Goal: Task Accomplishment & Management: Manage account settings

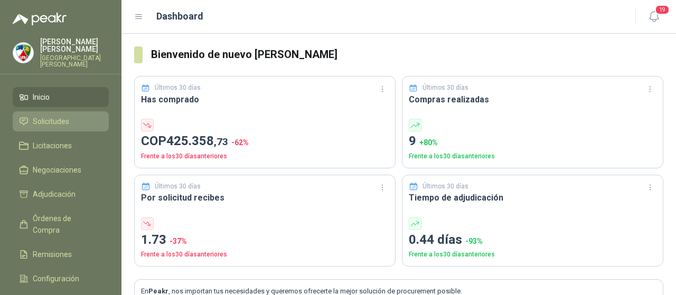
click at [44, 111] on link "Solicitudes" at bounding box center [61, 121] width 96 height 20
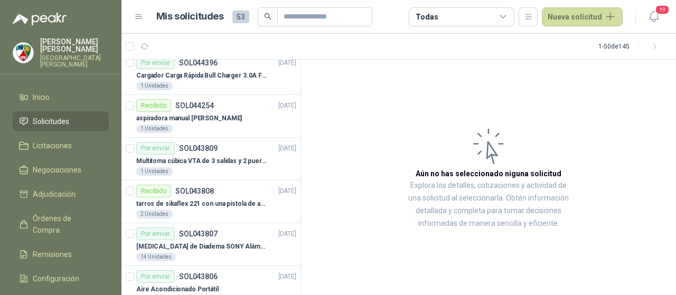
scroll to position [1056, 0]
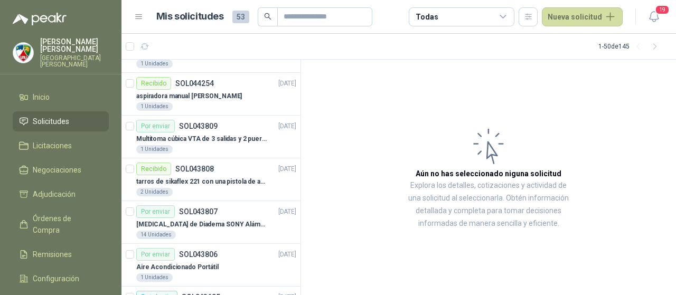
click at [485, 17] on div "Todas" at bounding box center [462, 16] width 106 height 19
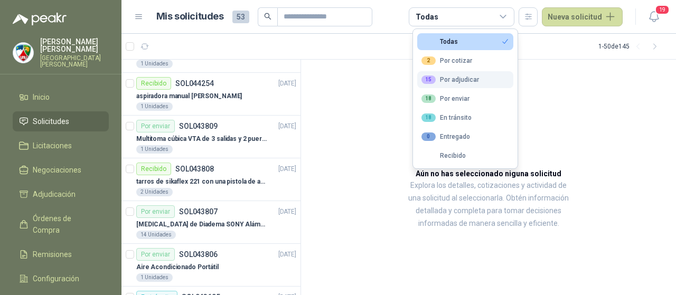
click at [489, 79] on button "15 Por adjudicar" at bounding box center [465, 79] width 96 height 17
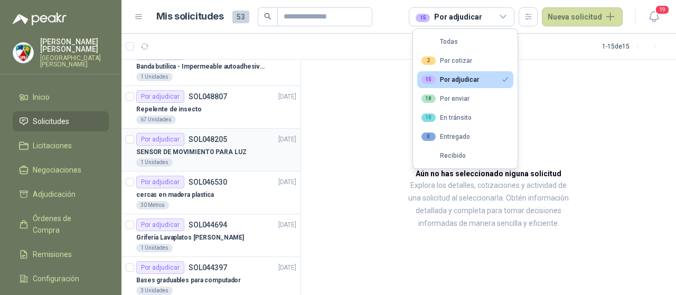
scroll to position [0, 0]
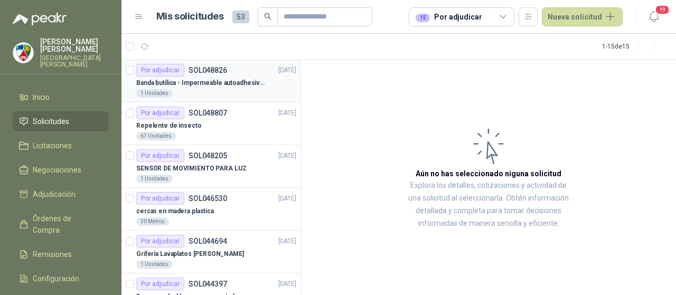
click at [236, 81] on p "Banda butílica - Impermeable autoadhesiva de alta resistencia - Sella y repara …" at bounding box center [201, 83] width 131 height 10
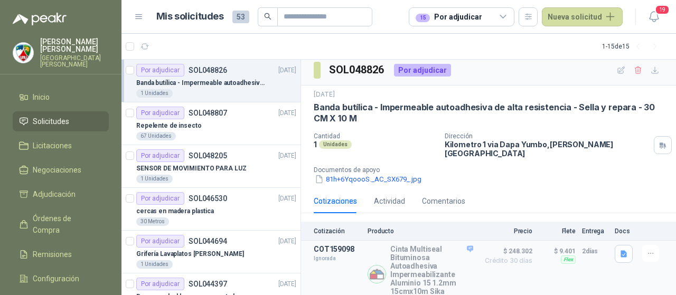
scroll to position [11, 0]
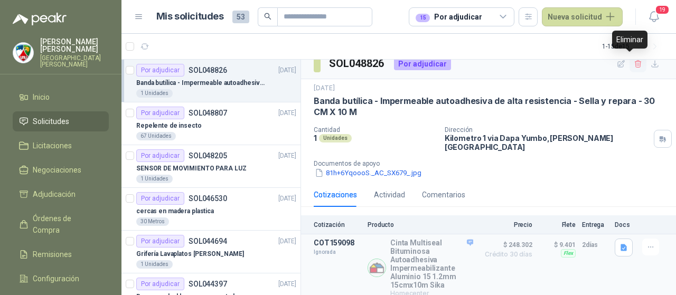
click at [634, 64] on icon "button" at bounding box center [638, 64] width 9 height 9
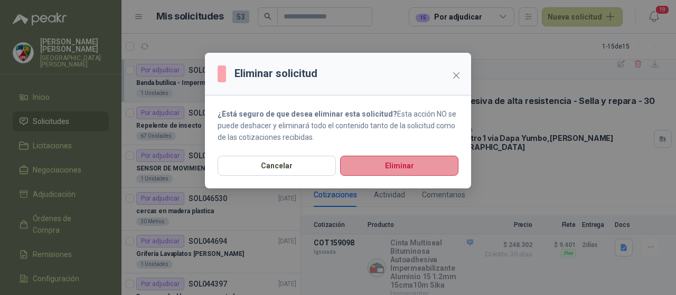
click at [401, 166] on button "Eliminar" at bounding box center [399, 166] width 118 height 20
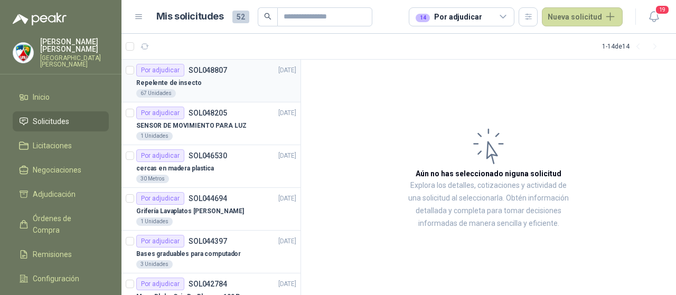
click at [217, 77] on div "Repelente de insecto" at bounding box center [216, 83] width 160 height 13
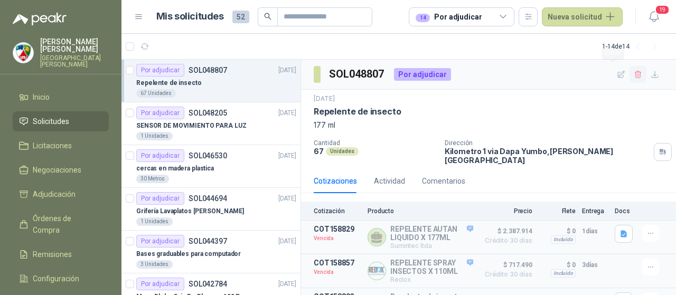
click at [634, 70] on icon "button" at bounding box center [638, 74] width 9 height 9
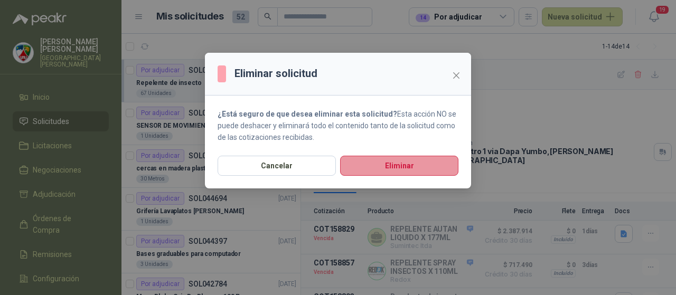
click at [384, 162] on button "Eliminar" at bounding box center [399, 166] width 118 height 20
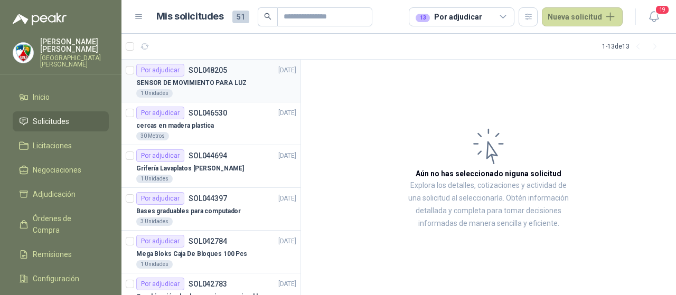
click at [225, 86] on p "SENSOR DE MOVIMIENTO PARA LUZ" at bounding box center [191, 83] width 110 height 10
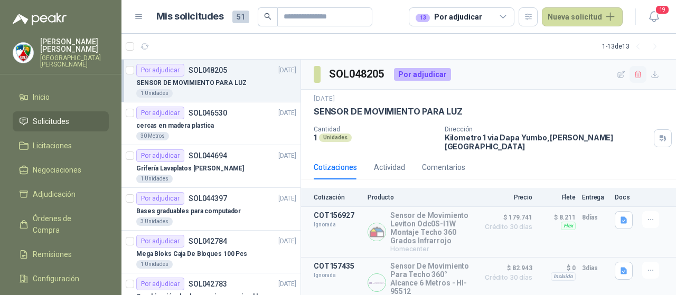
click at [637, 70] on icon "button" at bounding box center [638, 74] width 9 height 9
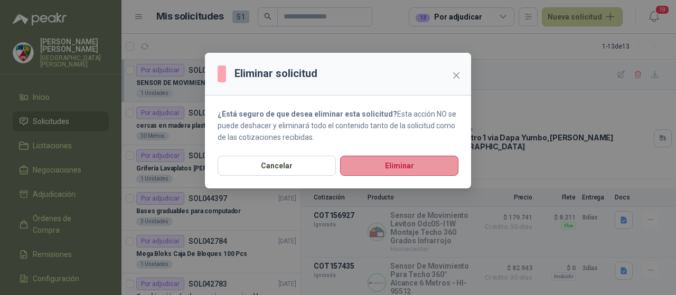
click at [382, 158] on button "Eliminar" at bounding box center [399, 166] width 118 height 20
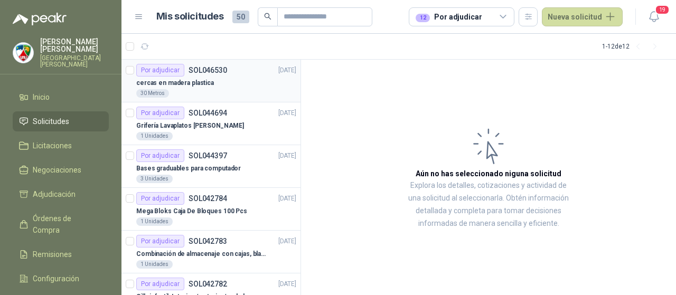
click at [257, 81] on div "cercas en madera plastica" at bounding box center [216, 83] width 160 height 13
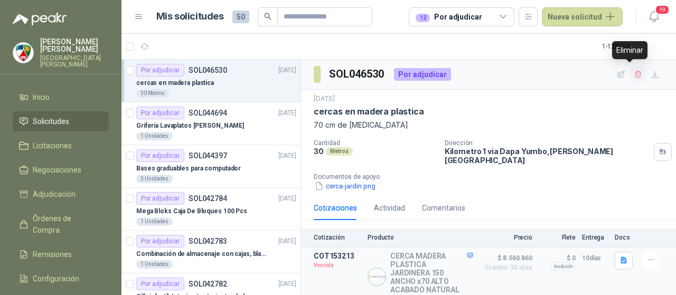
click at [634, 70] on icon "button" at bounding box center [638, 74] width 9 height 9
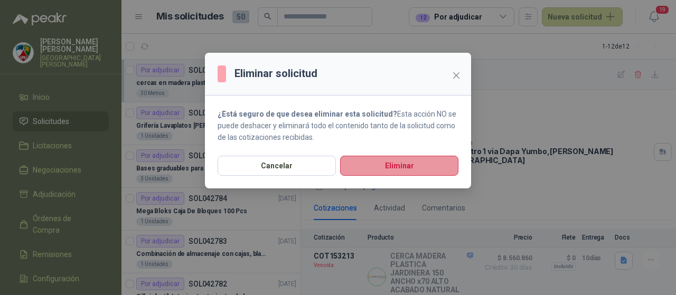
click at [413, 170] on button "Eliminar" at bounding box center [399, 166] width 118 height 20
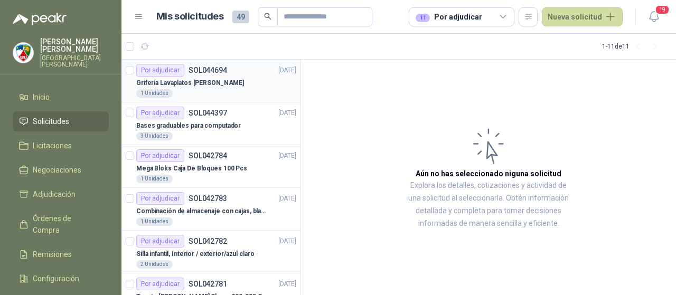
click at [231, 73] on div "Por adjudicar SOL044694 [DATE]" at bounding box center [216, 70] width 160 height 13
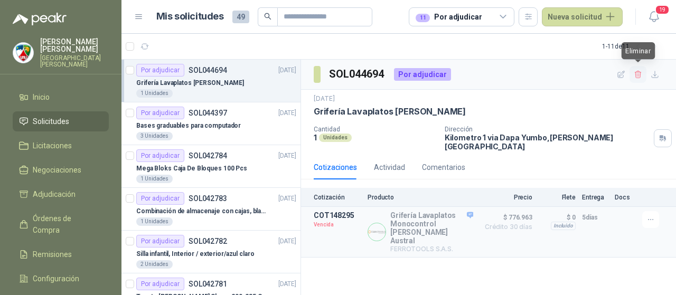
click at [634, 72] on icon "button" at bounding box center [638, 74] width 9 height 9
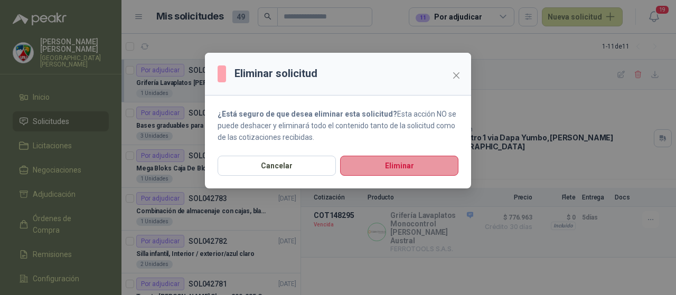
click at [372, 163] on button "Eliminar" at bounding box center [399, 166] width 118 height 20
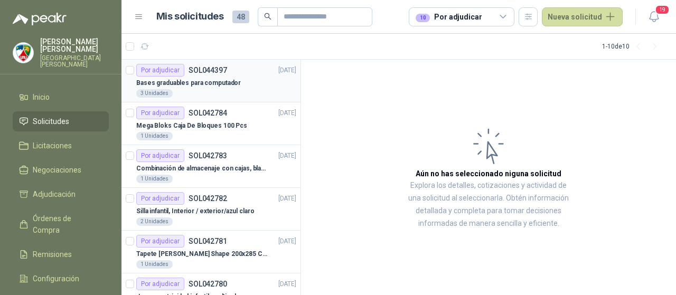
click at [248, 81] on div "Bases graduables para computador" at bounding box center [216, 83] width 160 height 13
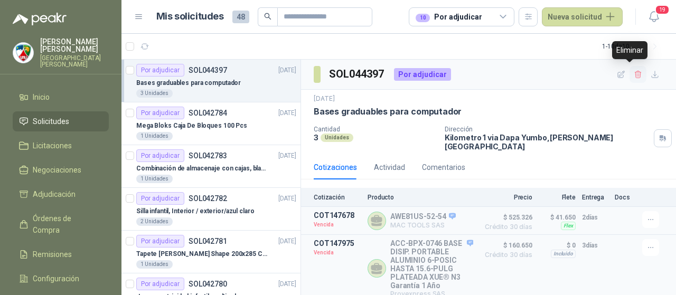
click at [634, 73] on icon "button" at bounding box center [638, 74] width 9 height 9
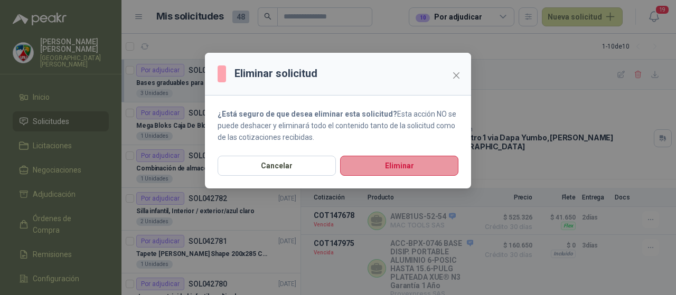
click at [403, 169] on button "Eliminar" at bounding box center [399, 166] width 118 height 20
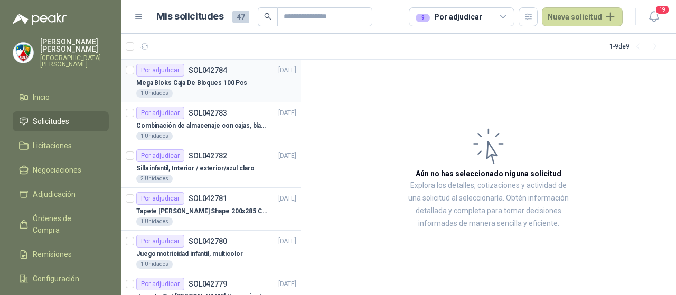
click at [201, 90] on div "1 Unidades" at bounding box center [216, 93] width 160 height 8
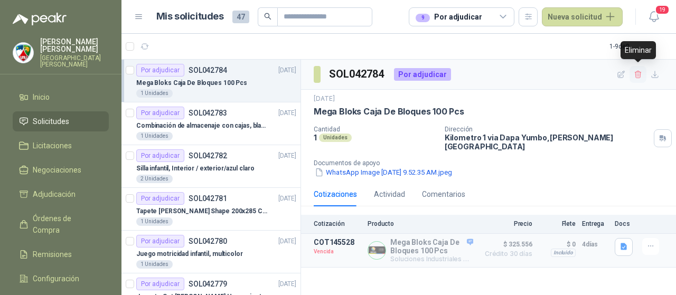
click at [639, 77] on icon "button" at bounding box center [638, 74] width 9 height 9
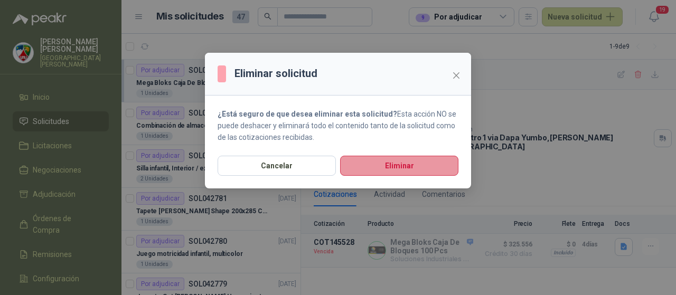
click at [401, 172] on button "Eliminar" at bounding box center [399, 166] width 118 height 20
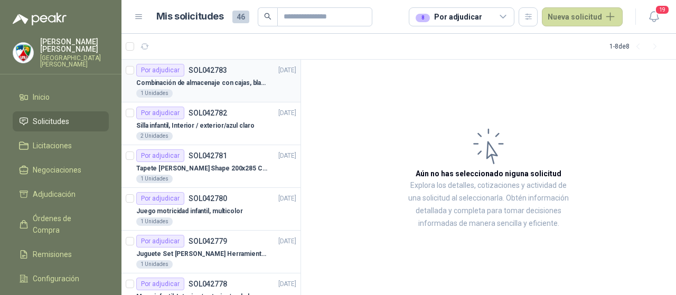
click at [211, 98] on article "Por adjudicar SOL042783 [DATE] Combinación de almacenaje con cajas, blanco/blan…" at bounding box center [210, 81] width 179 height 43
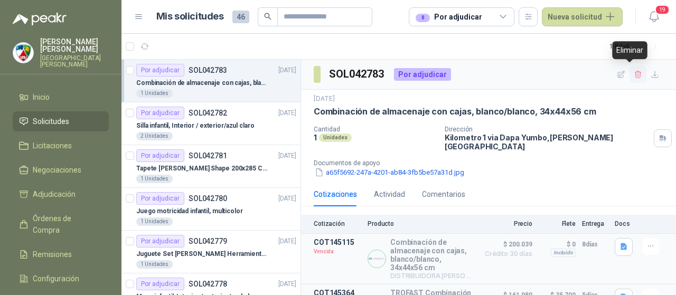
click at [635, 77] on icon "button" at bounding box center [638, 74] width 6 height 7
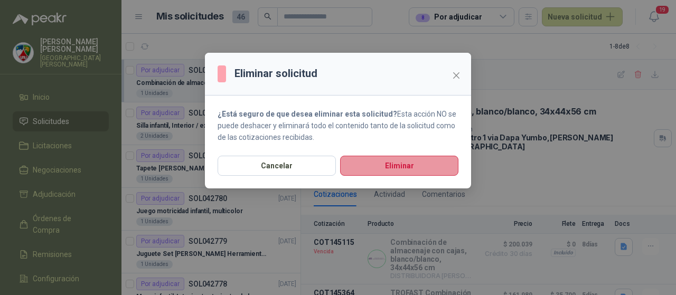
click at [388, 167] on button "Eliminar" at bounding box center [399, 166] width 118 height 20
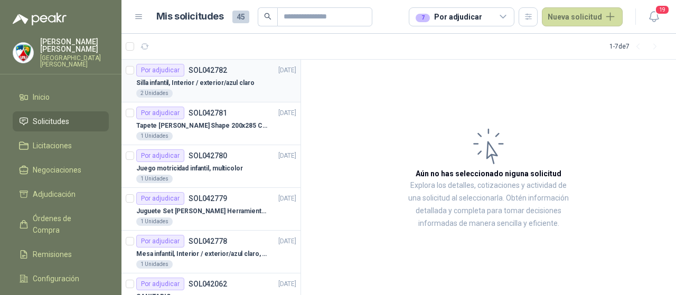
click at [229, 90] on div "2 Unidades" at bounding box center [216, 93] width 160 height 8
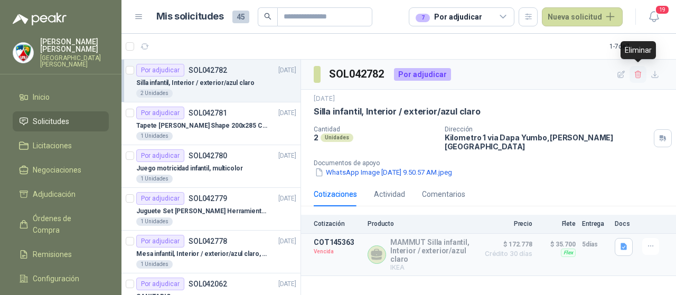
click at [641, 74] on icon "button" at bounding box center [638, 74] width 9 height 9
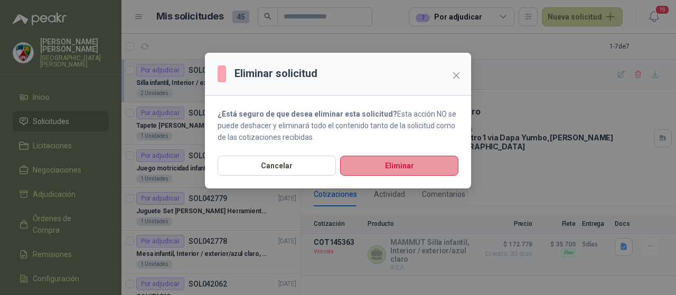
click at [414, 171] on button "Eliminar" at bounding box center [399, 166] width 118 height 20
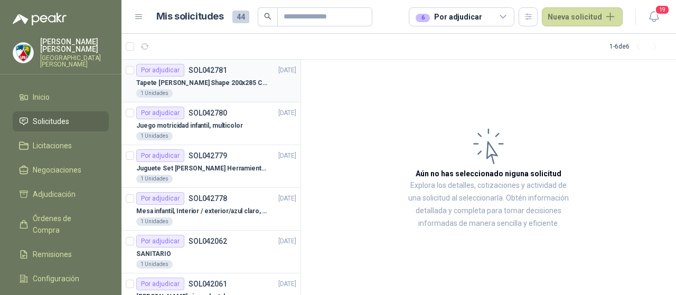
click at [242, 97] on div "1 Unidades" at bounding box center [216, 93] width 160 height 8
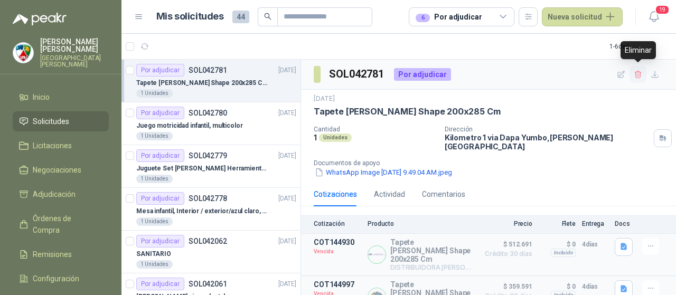
click at [638, 73] on icon "button" at bounding box center [638, 74] width 9 height 9
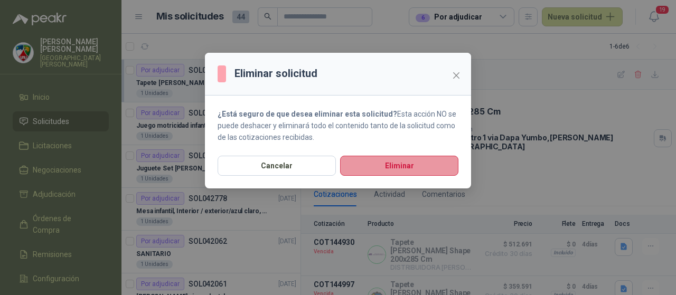
click at [386, 170] on button "Eliminar" at bounding box center [399, 166] width 118 height 20
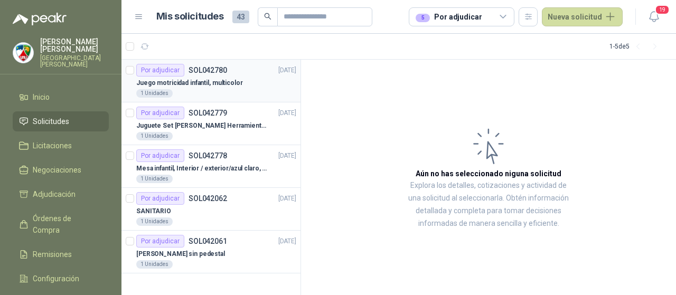
click at [248, 91] on div "1 Unidades" at bounding box center [216, 93] width 160 height 8
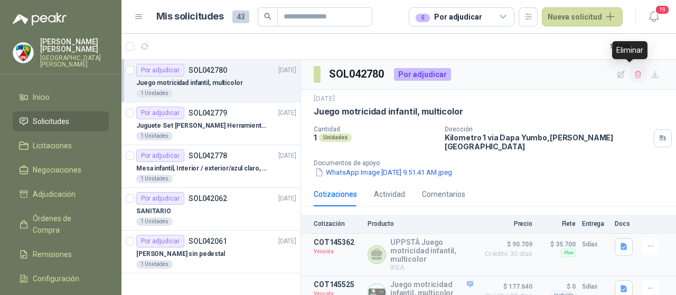
click at [635, 75] on button "button" at bounding box center [637, 74] width 17 height 17
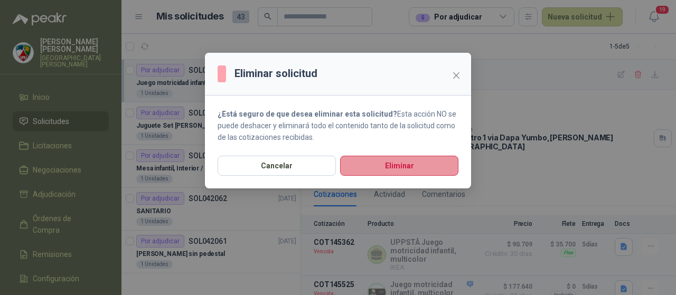
click at [386, 167] on button "Eliminar" at bounding box center [399, 166] width 118 height 20
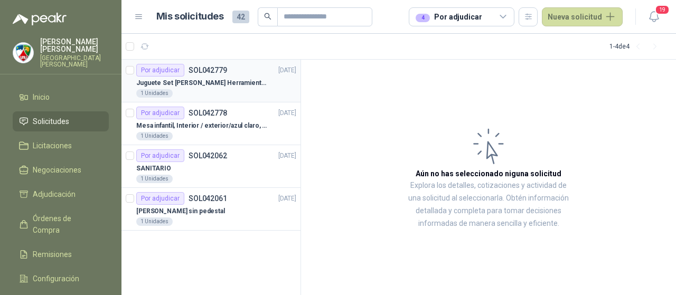
click at [242, 93] on div "1 Unidades" at bounding box center [216, 93] width 160 height 8
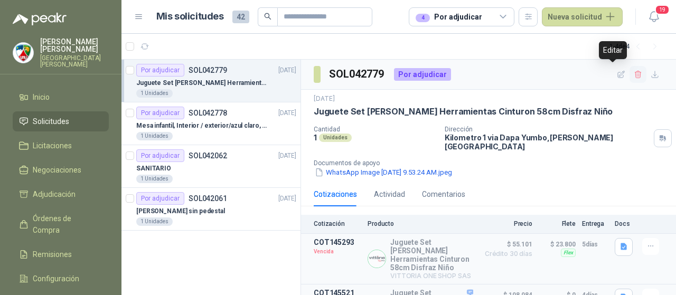
click at [635, 78] on icon "button" at bounding box center [638, 74] width 6 height 7
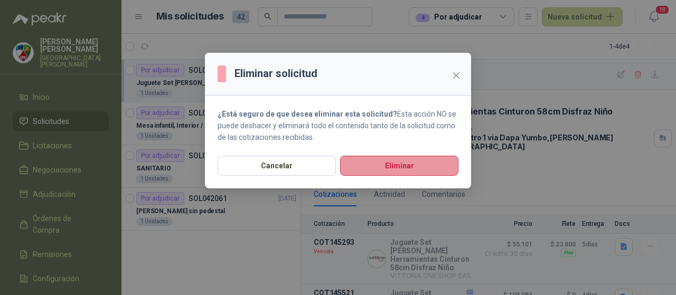
click at [393, 163] on button "Eliminar" at bounding box center [399, 166] width 118 height 20
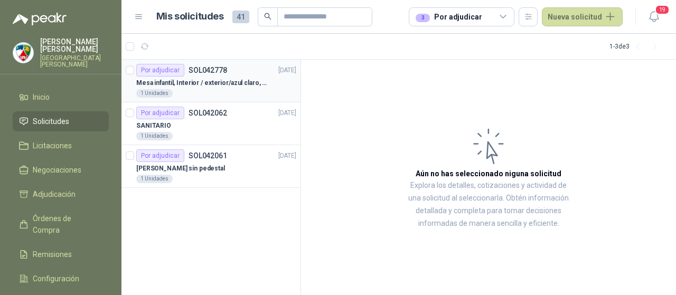
click at [212, 88] on div "Mesa infantil, Interior / exterior/azul claro, 85 cm 1 Unidades" at bounding box center [216, 87] width 160 height 21
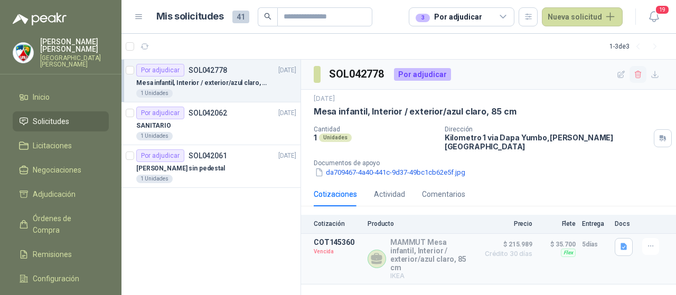
click at [638, 79] on button "button" at bounding box center [637, 74] width 17 height 17
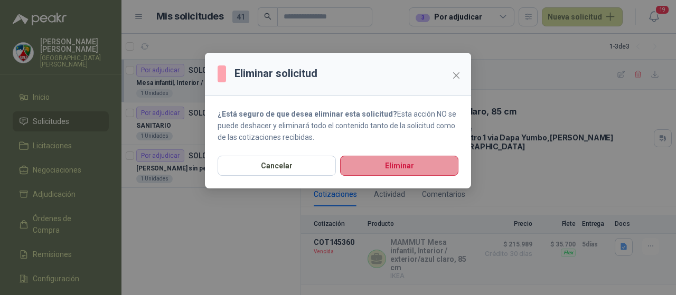
click at [401, 167] on button "Eliminar" at bounding box center [399, 166] width 118 height 20
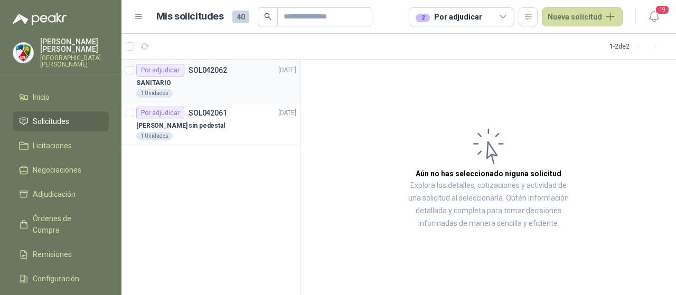
click at [250, 77] on div "SANITARIO" at bounding box center [216, 83] width 160 height 13
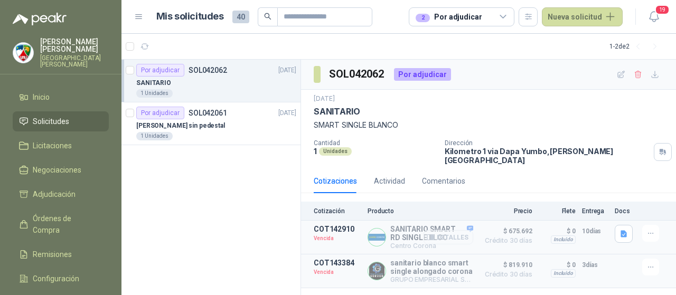
click at [446, 231] on button "Detalles" at bounding box center [448, 237] width 50 height 14
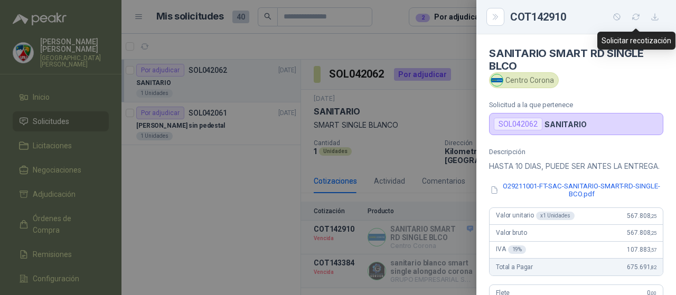
click at [632, 16] on icon "button" at bounding box center [635, 17] width 9 height 9
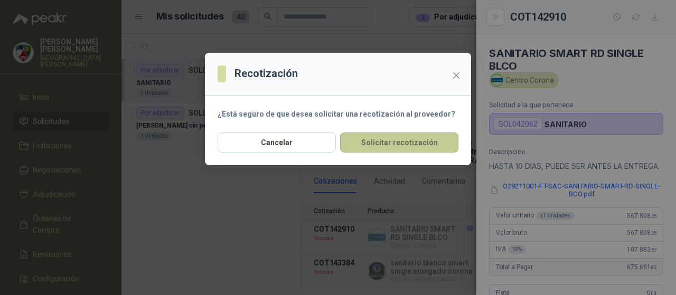
click at [409, 140] on button "Solicitar recotización" at bounding box center [399, 143] width 118 height 20
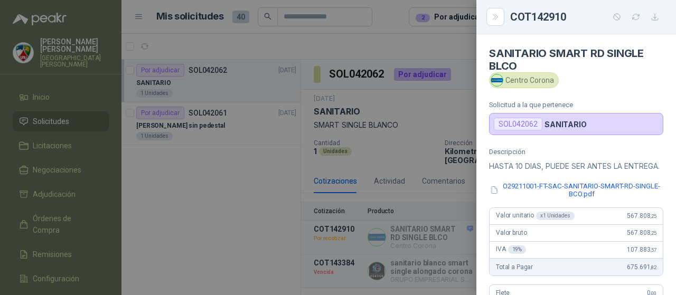
click at [429, 153] on div at bounding box center [338, 147] width 676 height 295
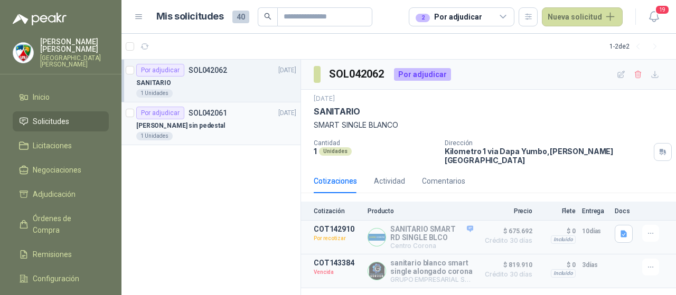
click at [186, 118] on div "Por adjudicar SOL042061" at bounding box center [181, 113] width 91 height 13
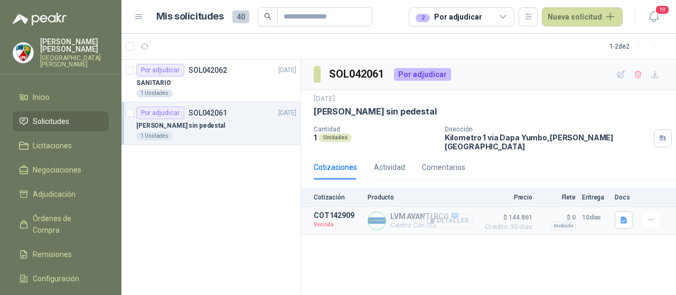
click at [457, 214] on button "Detalles" at bounding box center [448, 221] width 50 height 14
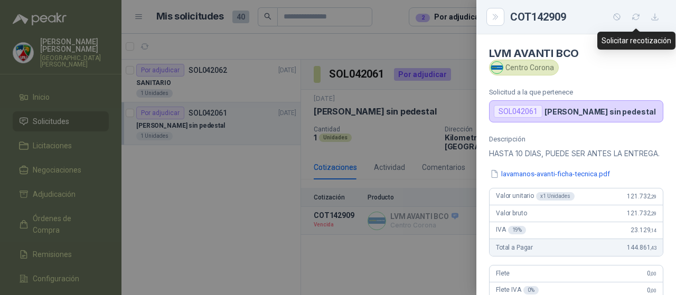
click at [635, 20] on icon "button" at bounding box center [635, 17] width 9 height 9
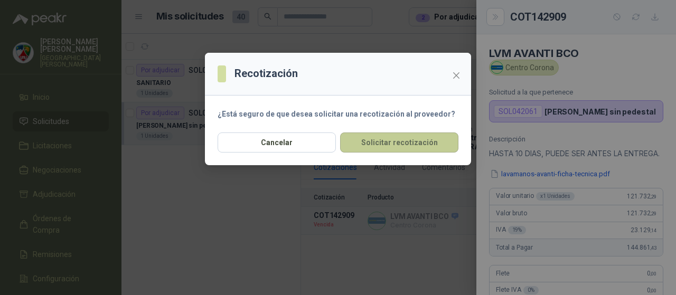
click at [418, 145] on button "Solicitar recotización" at bounding box center [399, 143] width 118 height 20
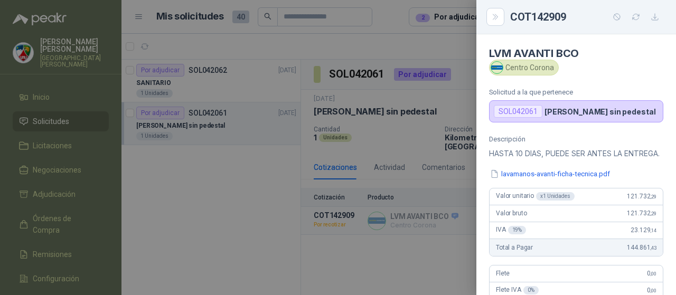
click at [386, 264] on div at bounding box center [338, 147] width 676 height 295
